Goal: Find specific page/section: Find specific page/section

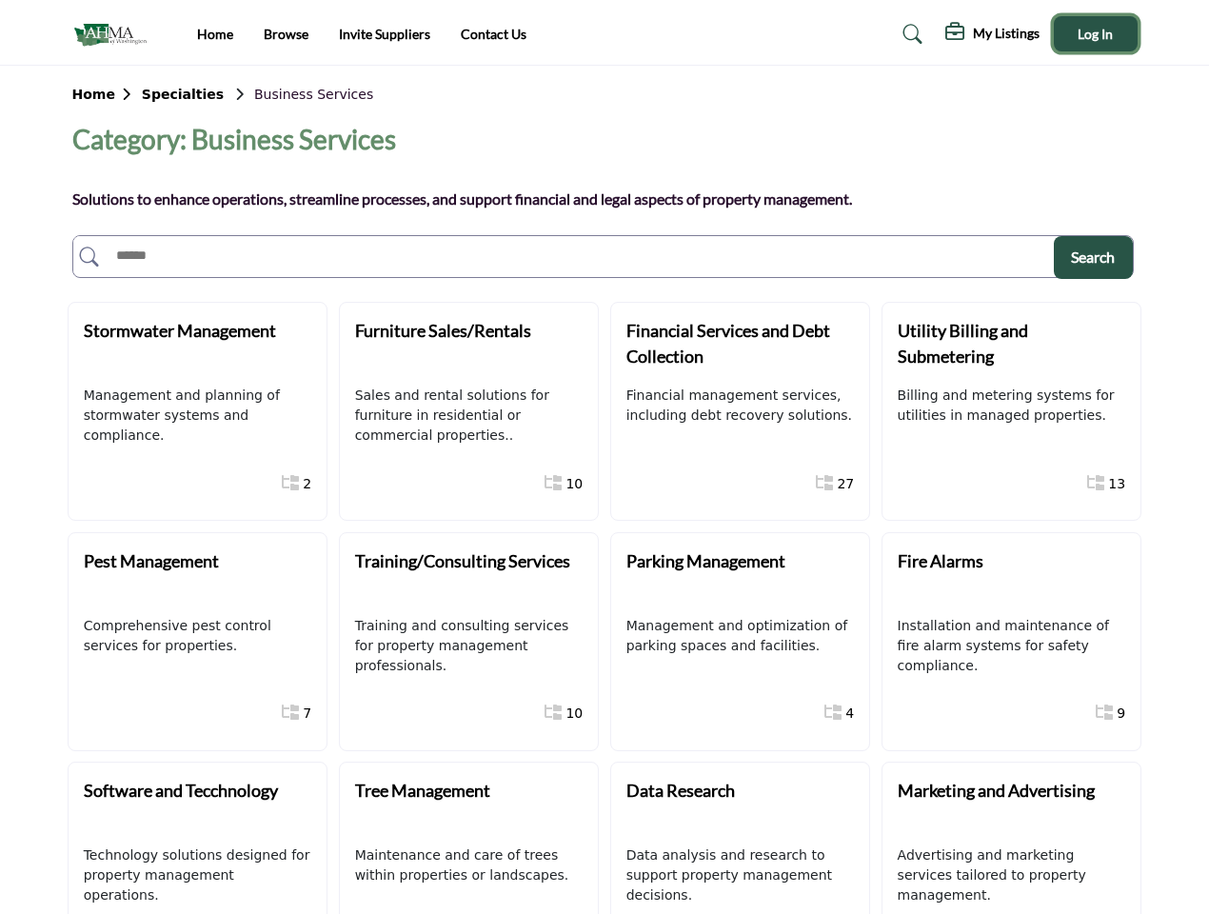
click at [1096, 33] on span "Log In" at bounding box center [1095, 34] width 35 height 16
click at [106, 94] on b "Home" at bounding box center [107, 94] width 70 height 15
click at [173, 94] on b "Specialties" at bounding box center [183, 94] width 82 height 15
click at [1093, 257] on span "Search" at bounding box center [1093, 257] width 44 height 18
click at [195, 344] on div "Stormwater Management" at bounding box center [195, 344] width 223 height 52
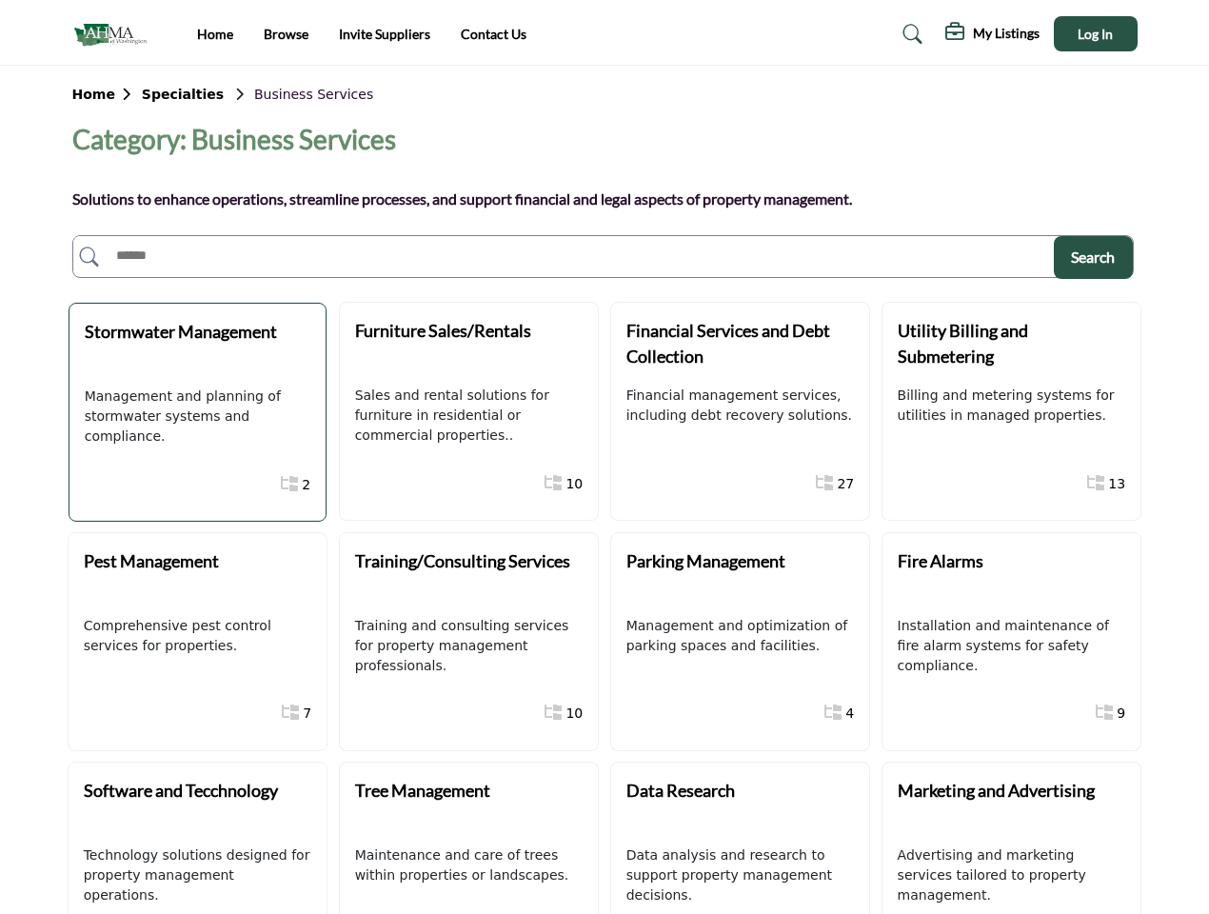
click at [467, 344] on div "Furniture Sales/Rentals" at bounding box center [466, 344] width 223 height 52
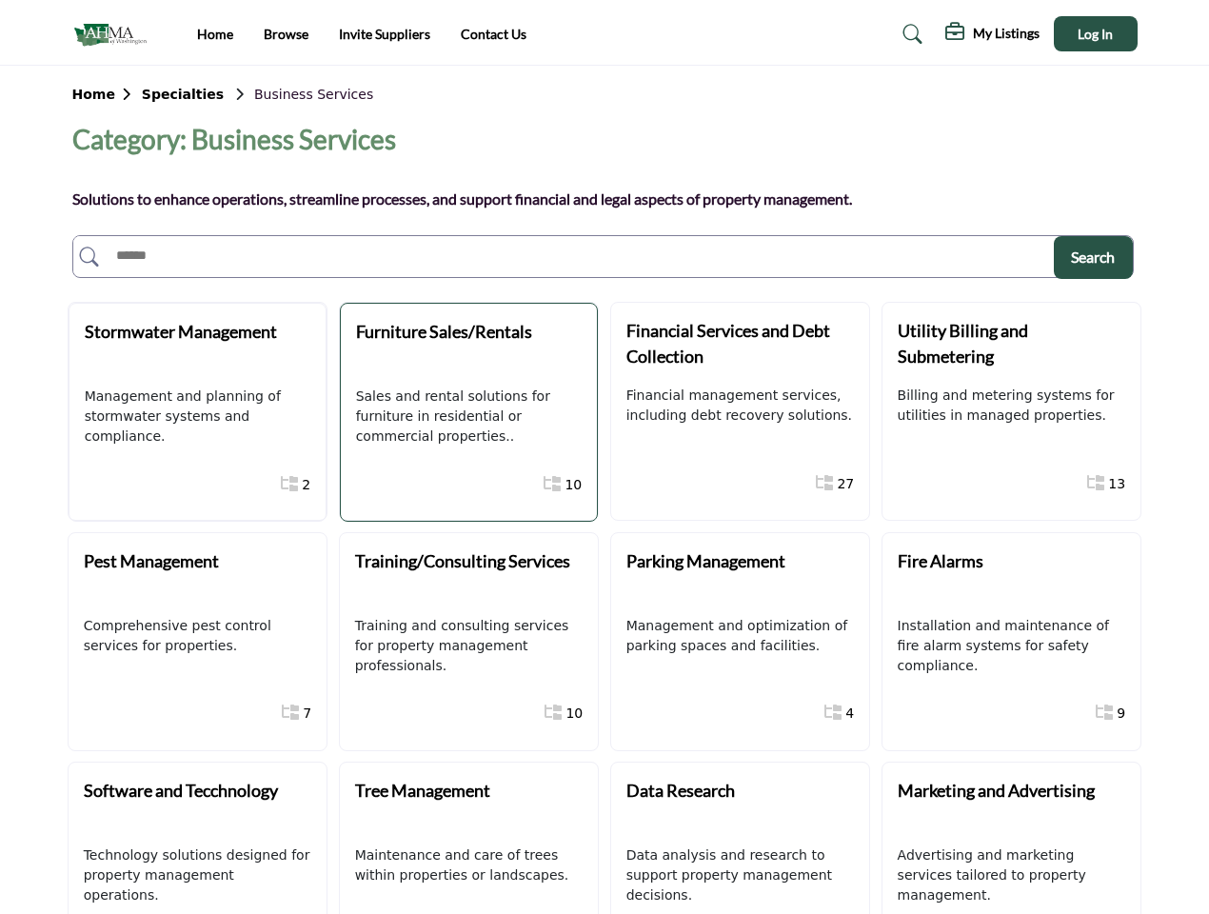
click at [738, 344] on div "Financial Services and Debt Collection" at bounding box center [738, 344] width 223 height 52
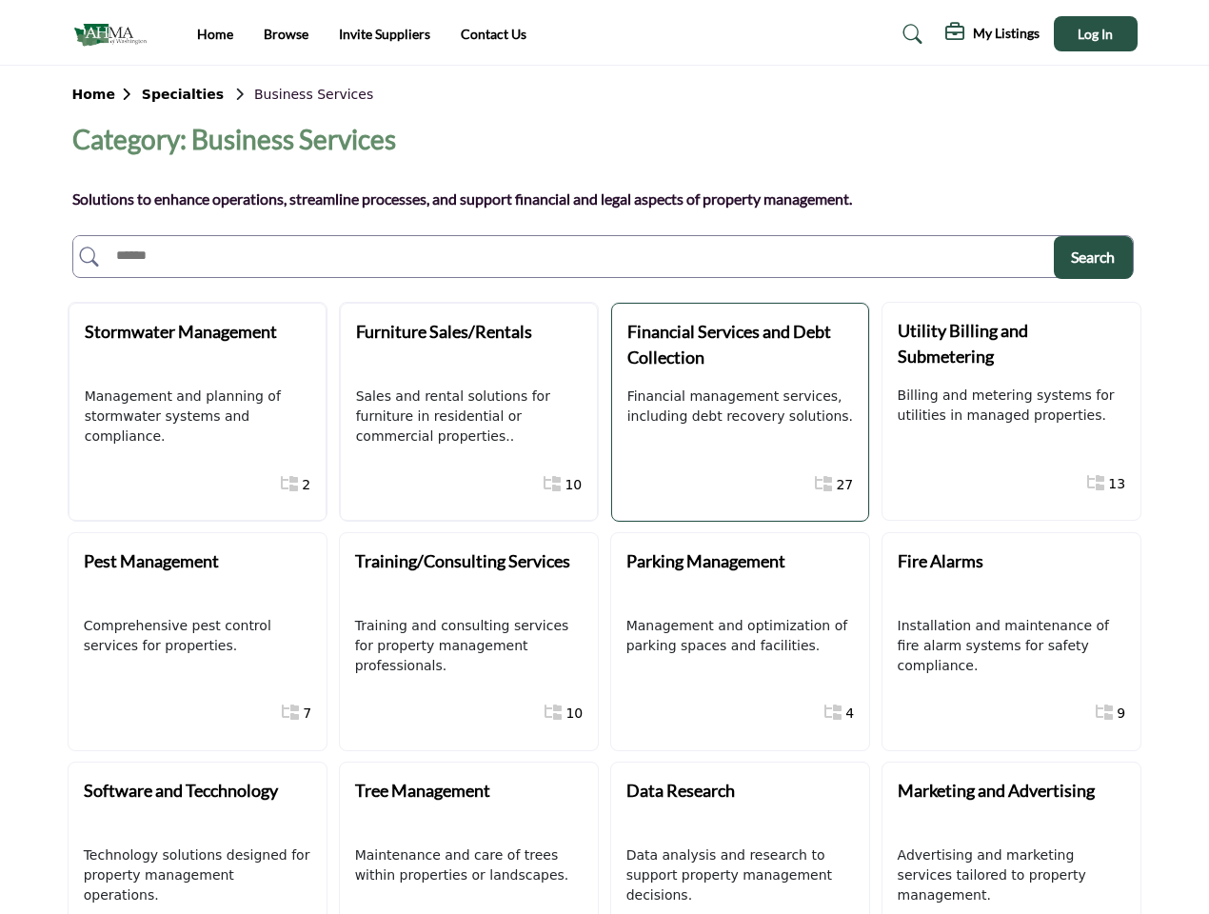
click at [1009, 344] on div "Utility Billing and Submetering" at bounding box center [1009, 344] width 223 height 52
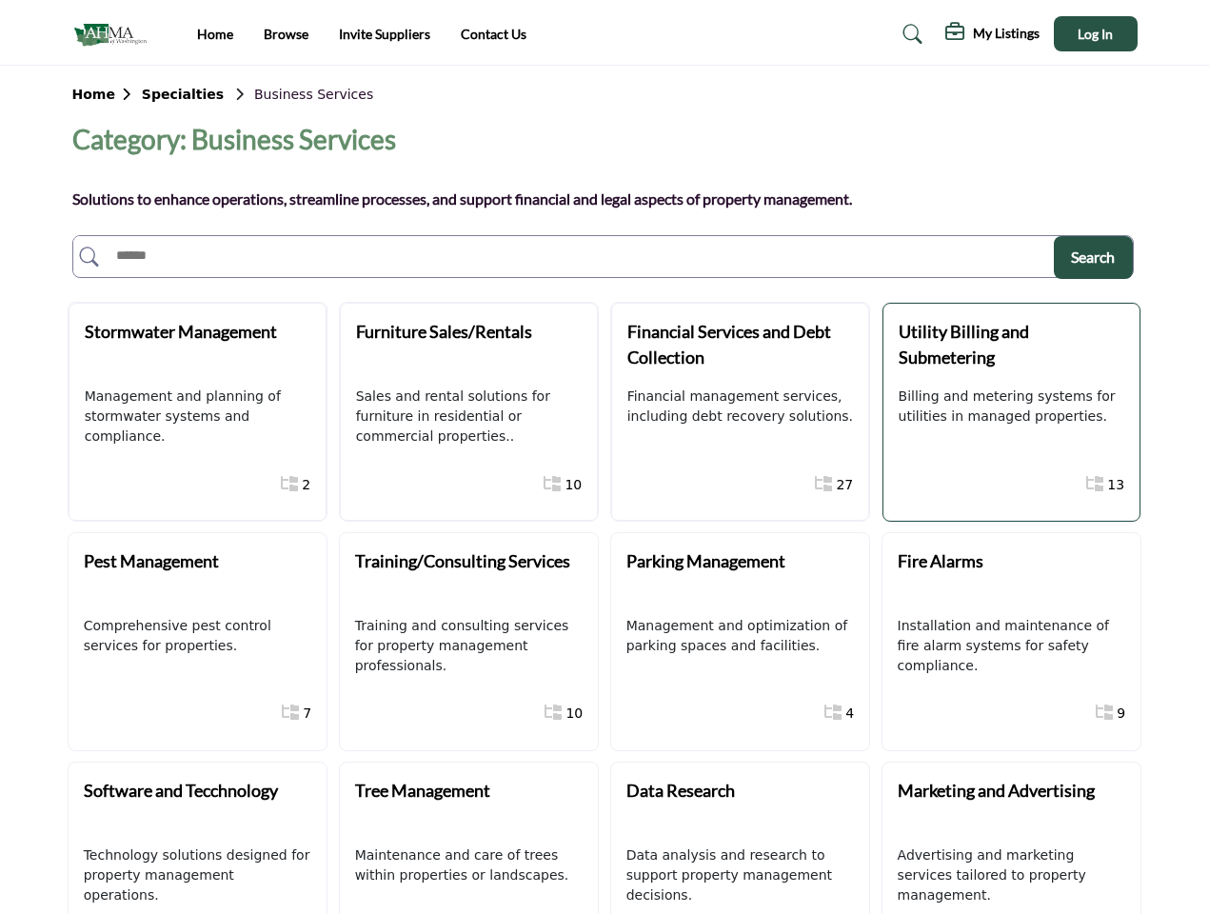
click at [195, 574] on div "Pest Management" at bounding box center [195, 575] width 223 height 52
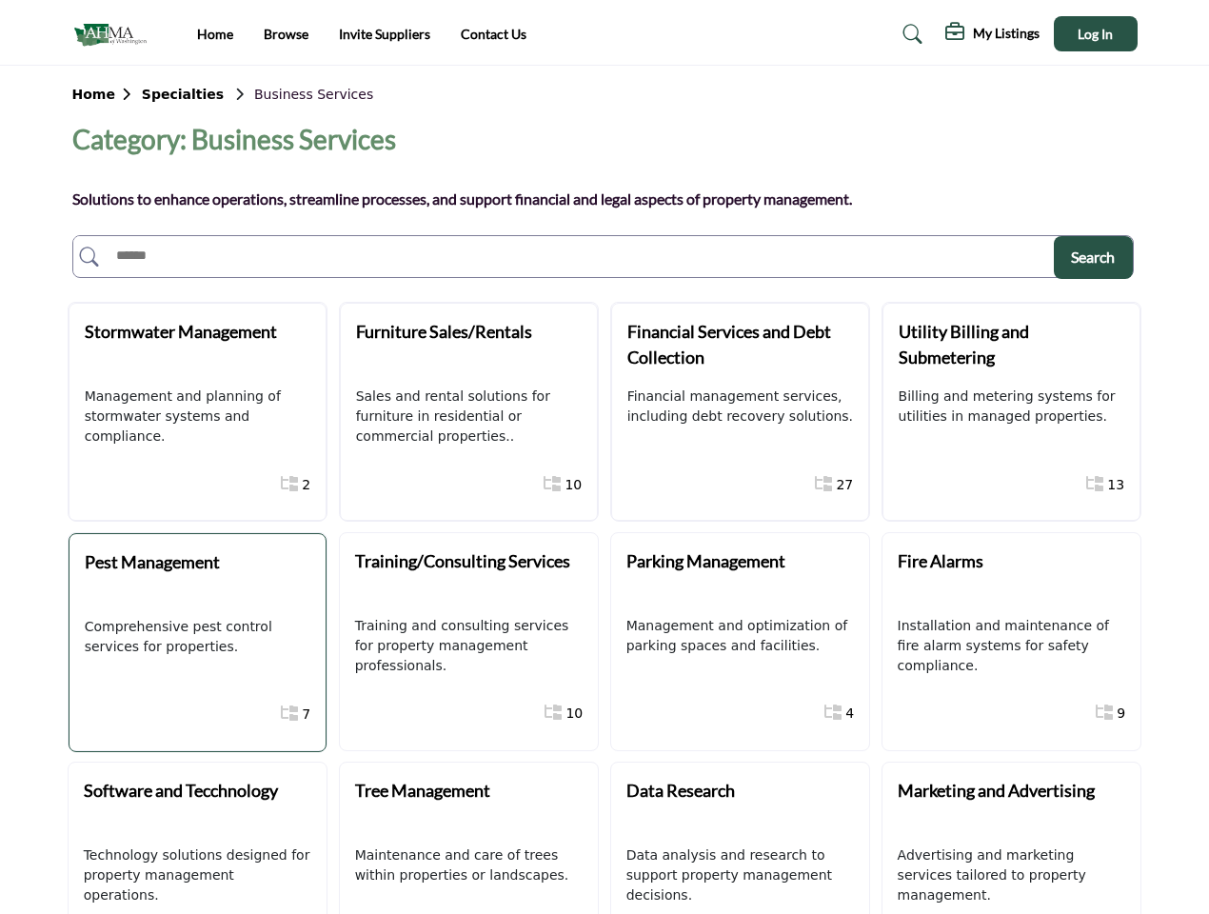
click at [467, 574] on div "Training/Consulting Services" at bounding box center [466, 575] width 223 height 52
